Goal: Communication & Community: Answer question/provide support

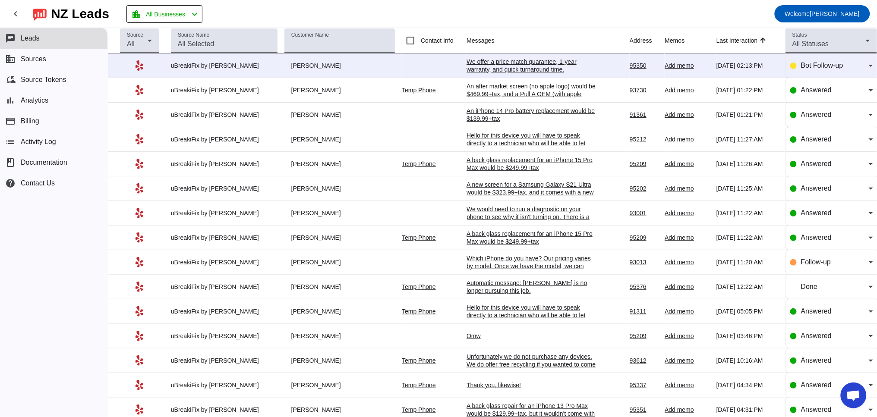
click at [481, 60] on div "We offer a price match guarantee, 1-year warranty, and quick turnaround time.​" at bounding box center [530, 66] width 129 height 16
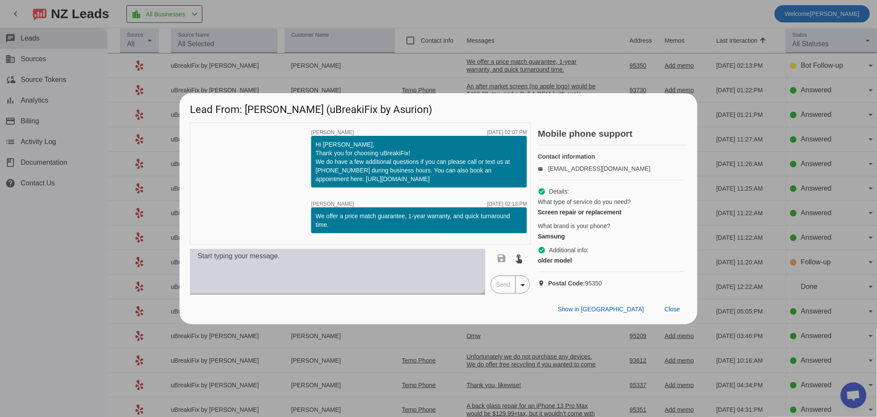
click at [302, 277] on textarea at bounding box center [337, 272] width 295 height 46
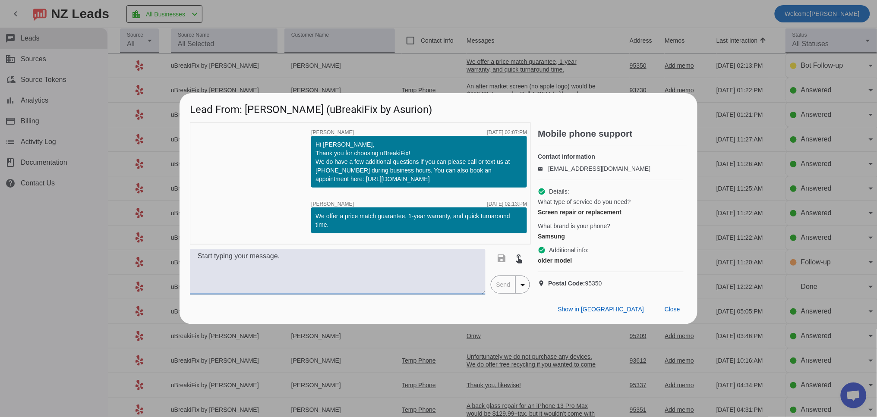
paste textarea "Our pricing varies by model. Once we have the model, we can provide a quote"
drag, startPoint x: 291, startPoint y: 265, endPoint x: 462, endPoint y: 264, distance: 170.8
click at [462, 264] on textarea "Our pricing varies by model. Once we have the model, we can provide a quote" at bounding box center [337, 272] width 295 height 46
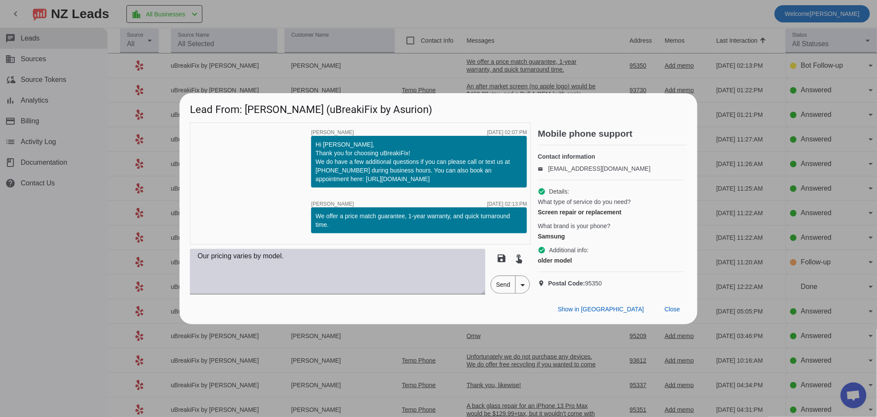
click at [302, 265] on textarea "Our pricing varies by model." at bounding box center [337, 272] width 295 height 46
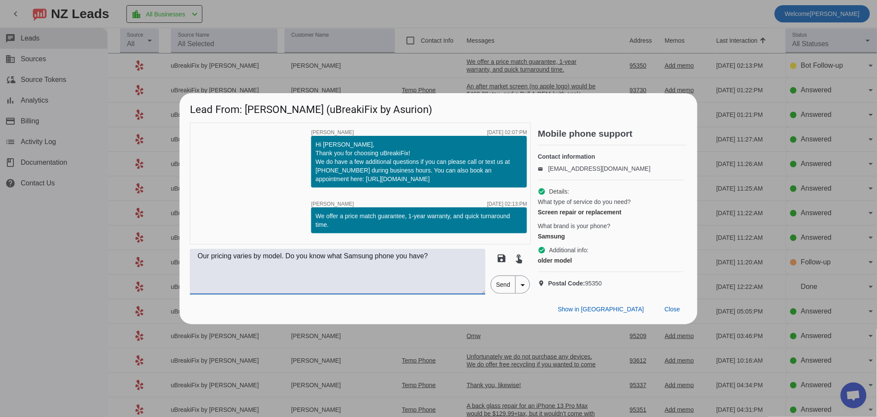
type textarea "Our pricing varies by model. Do you know what Samsung phone you have?"
click at [497, 293] on span "Send" at bounding box center [503, 284] width 25 height 17
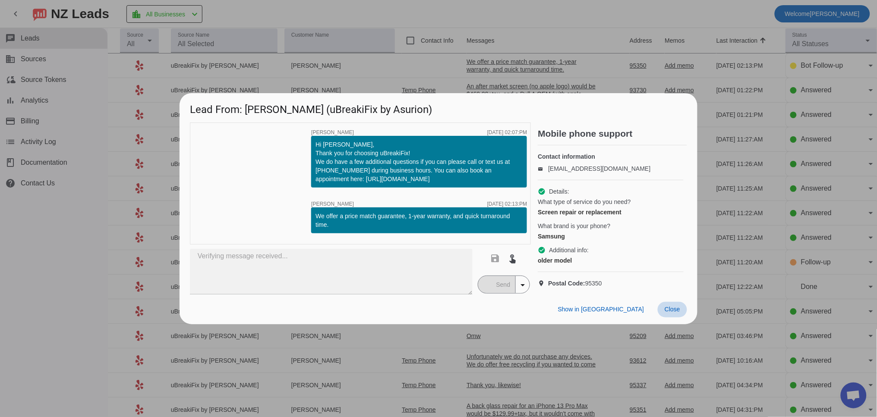
click at [679, 312] on span at bounding box center [671, 310] width 29 height 16
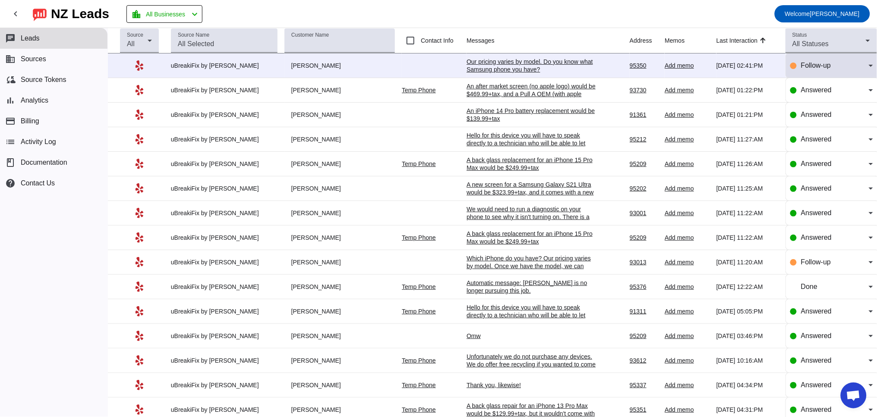
click at [808, 72] on div "Follow-up" at bounding box center [831, 65] width 83 height 24
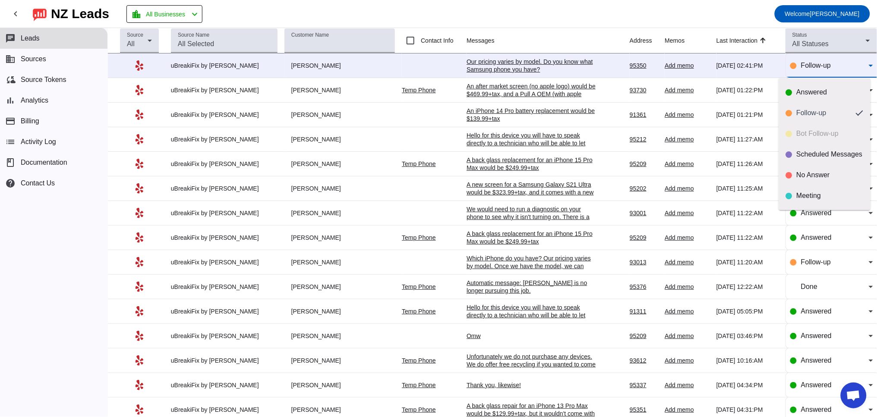
click at [528, 66] on div at bounding box center [438, 208] width 877 height 417
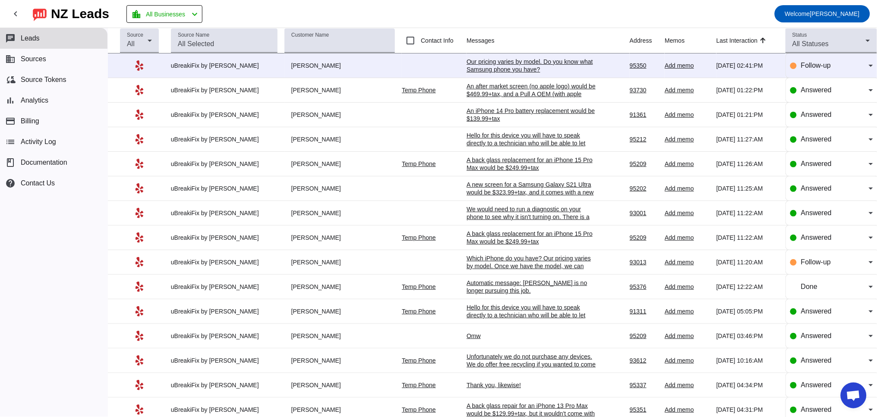
click at [500, 67] on div "Our pricing varies by model. Do you know what Samsung phone you have?" at bounding box center [530, 66] width 129 height 16
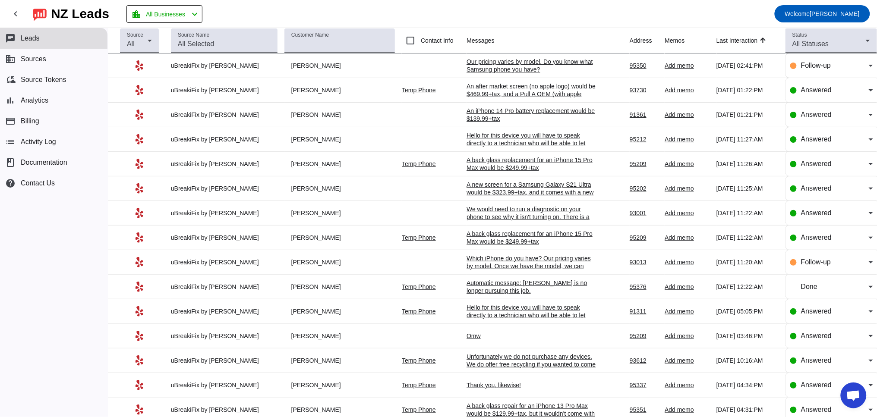
click at [521, 64] on div "Our pricing varies by model. Do you know what Samsung phone you have?" at bounding box center [530, 66] width 129 height 16
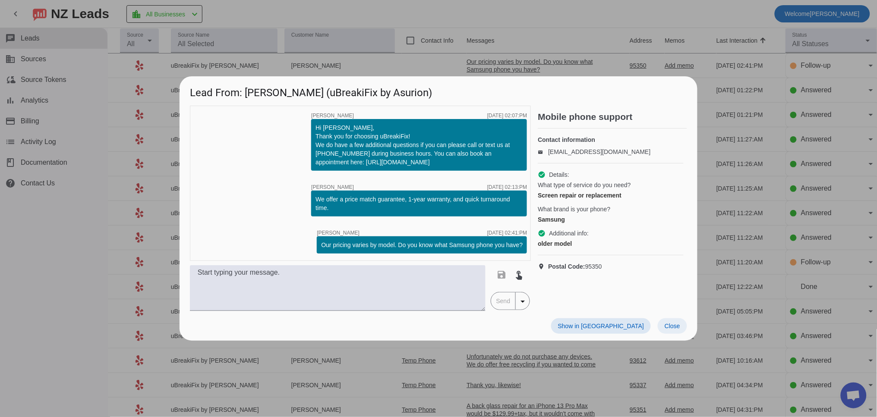
click at [677, 330] on span "Close" at bounding box center [672, 326] width 16 height 7
